Goal: Information Seeking & Learning: Learn about a topic

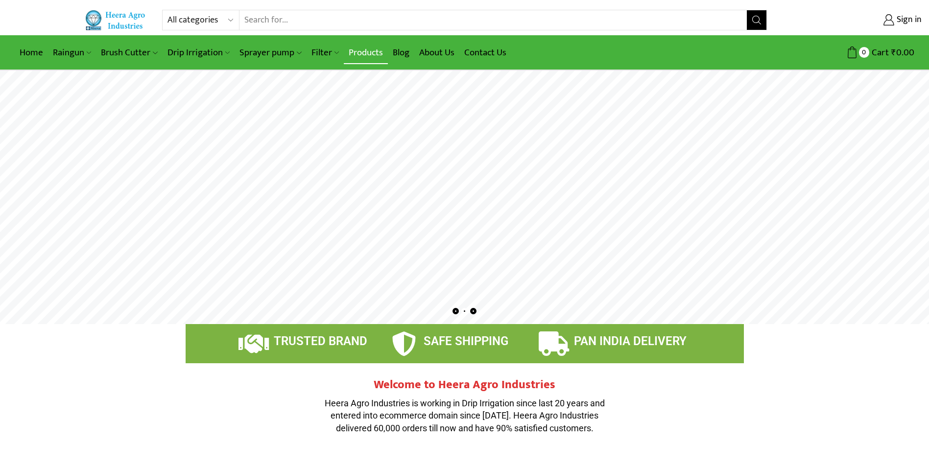
click at [359, 49] on link "Products" at bounding box center [366, 52] width 44 height 23
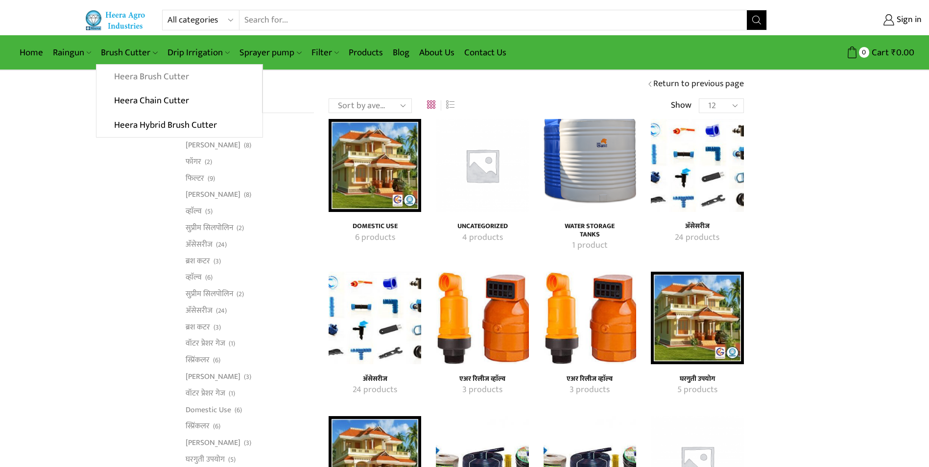
click at [154, 75] on link "Heera Brush Cutter" at bounding box center [179, 77] width 165 height 24
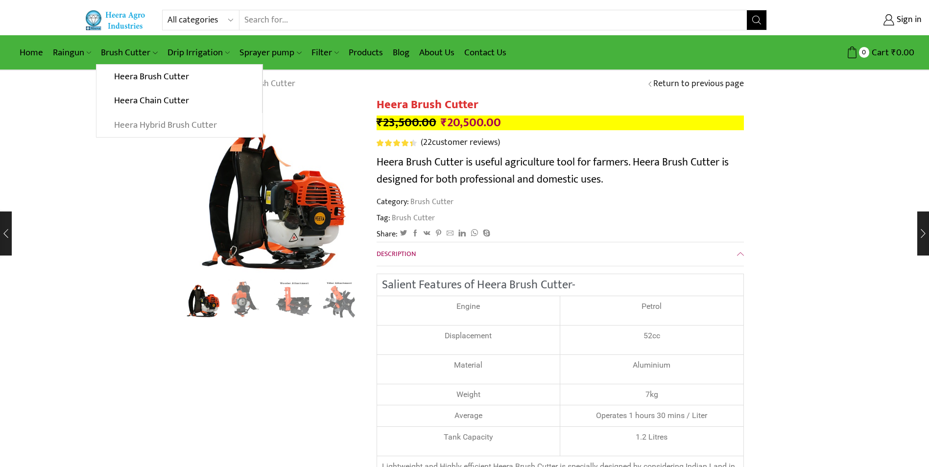
click at [120, 121] on link "Heera Hybrid Brush Cutter" at bounding box center [180, 125] width 166 height 24
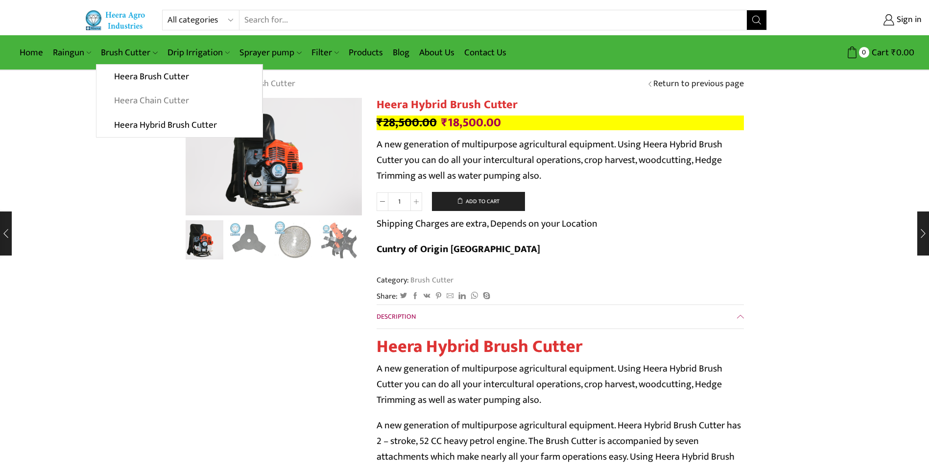
click at [146, 97] on link "Heera Chain Cutter" at bounding box center [179, 101] width 165 height 24
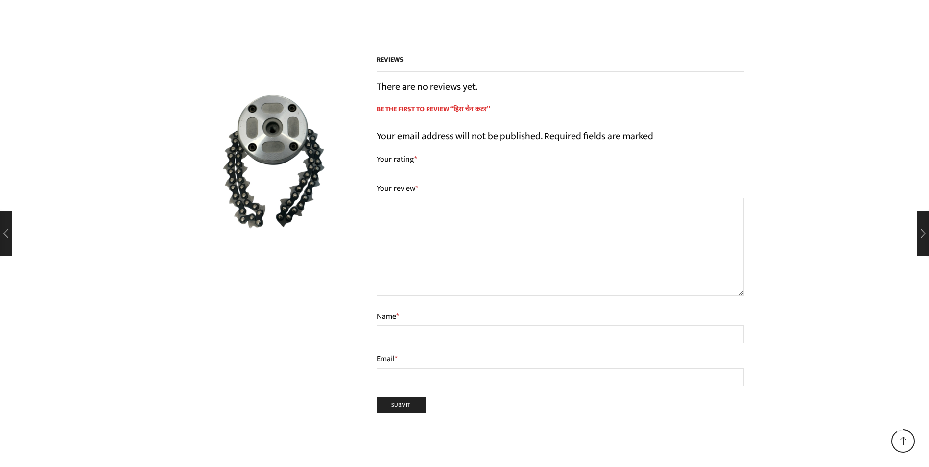
scroll to position [3436, 0]
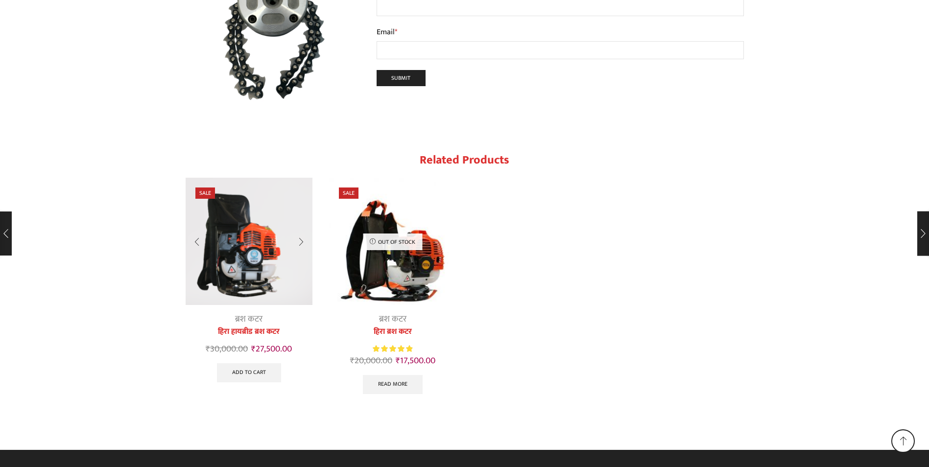
click at [259, 273] on img "1 / 2" at bounding box center [249, 241] width 127 height 127
click at [301, 235] on div "1 / 2" at bounding box center [301, 242] width 23 height 26
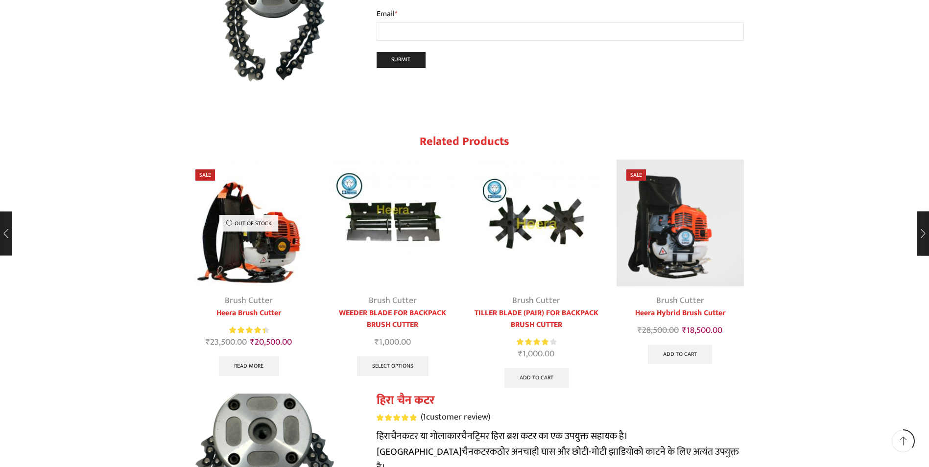
scroll to position [937, 0]
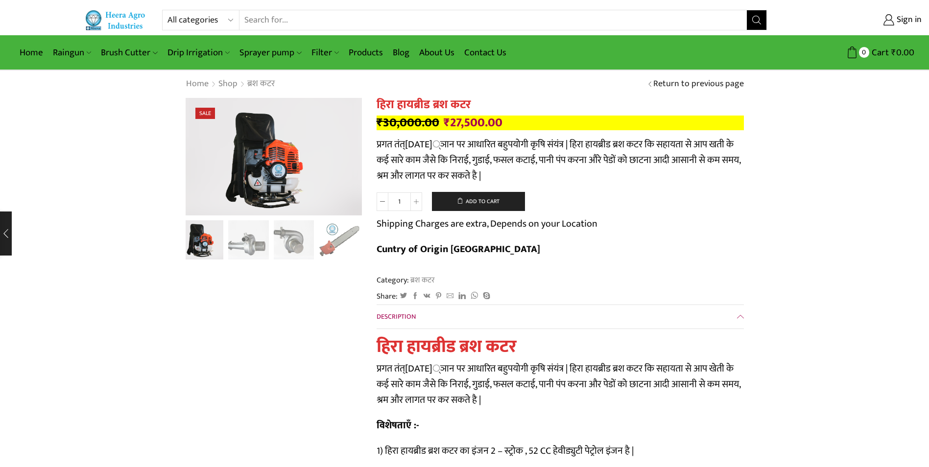
click at [266, 247] on img "2 / 13" at bounding box center [248, 240] width 41 height 41
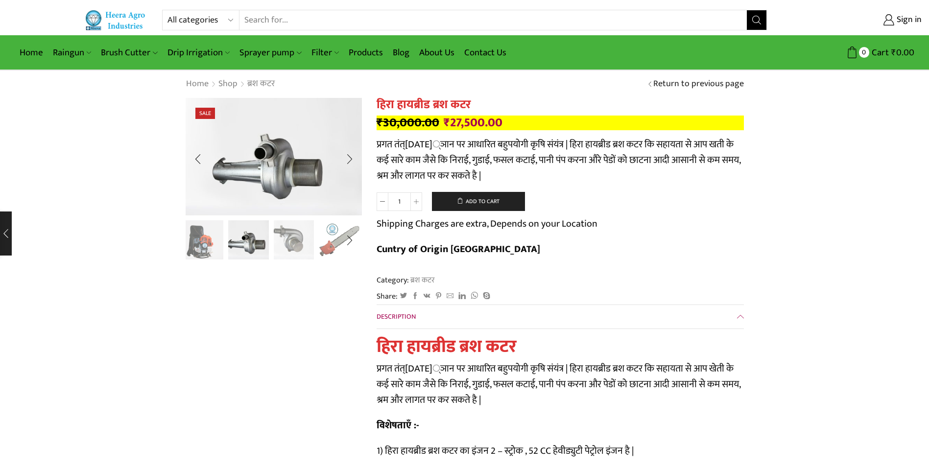
click at [310, 239] on img "3 / 13" at bounding box center [294, 239] width 41 height 41
